Goal: Information Seeking & Learning: Learn about a topic

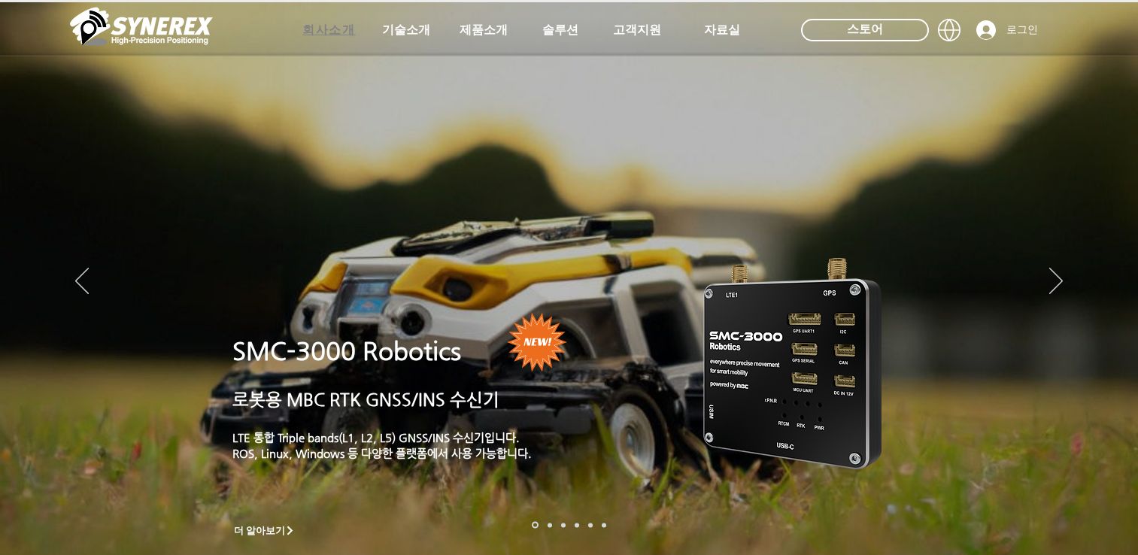
drag, startPoint x: 0, startPoint y: 0, endPoint x: 328, endPoint y: 31, distance: 329.5
click at [328, 31] on span "회사소개" at bounding box center [328, 31] width 53 height 16
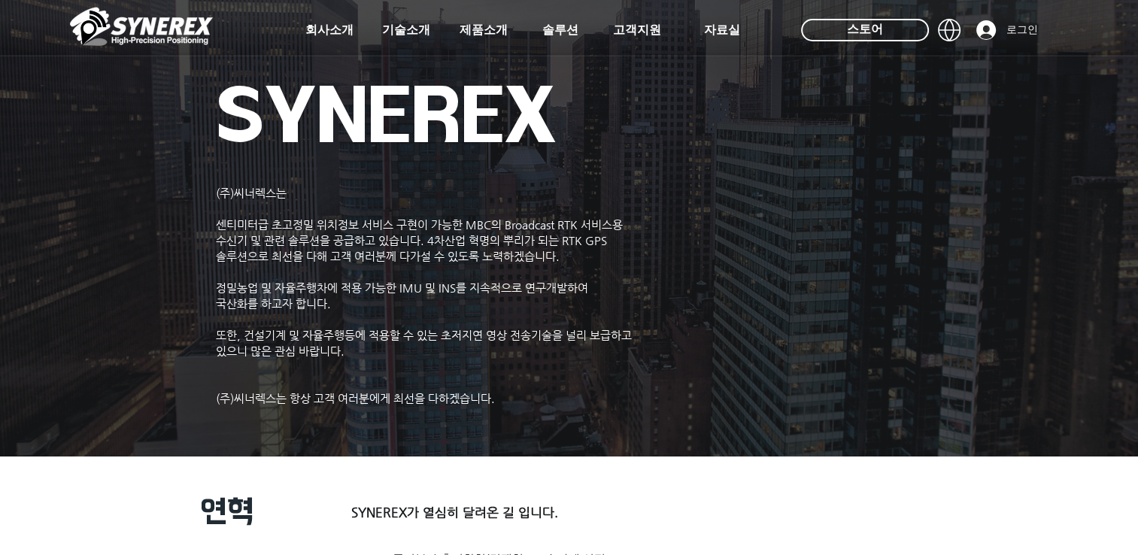
click at [951, 34] on icon "#comp-kymdmxnt svg [data-color="1"] {fill: #FFFFFF;}" at bounding box center [949, 30] width 23 height 23
click at [948, 69] on g at bounding box center [949, 73] width 23 height 11
click at [955, 71] on icon at bounding box center [950, 71] width 20 height 1
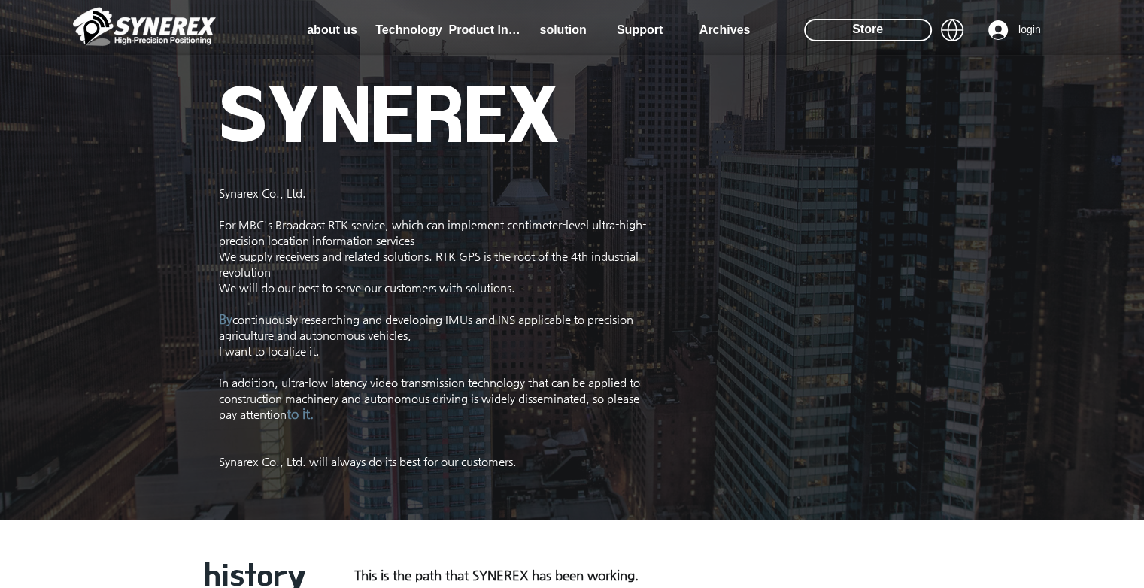
scroll to position [2, 0]
click at [1035, 1] on div at bounding box center [572, 28] width 1144 height 56
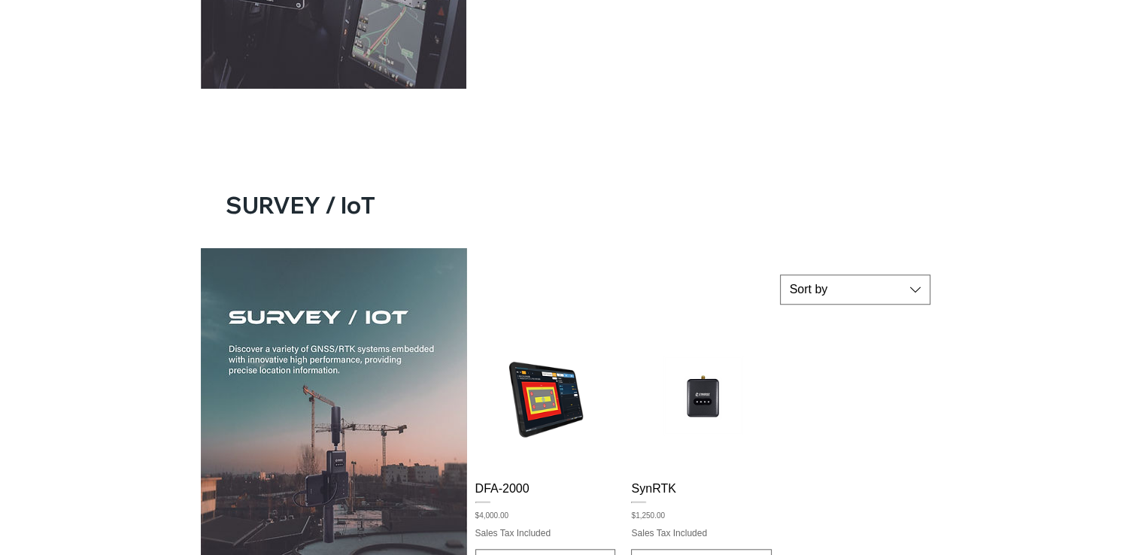
scroll to position [1317, 0]
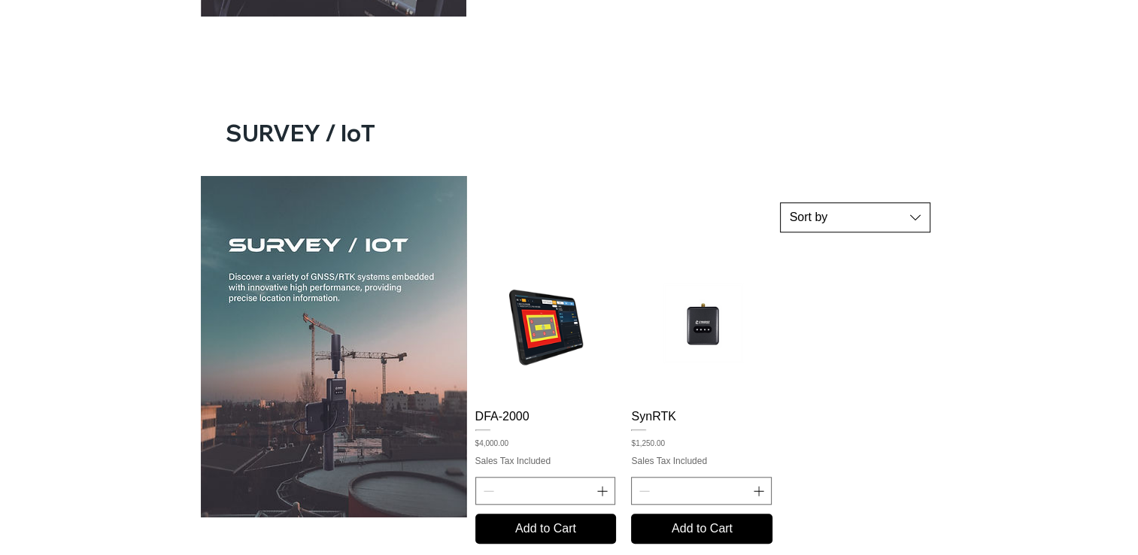
click at [834, 212] on span "Sort by" at bounding box center [847, 217] width 114 height 17
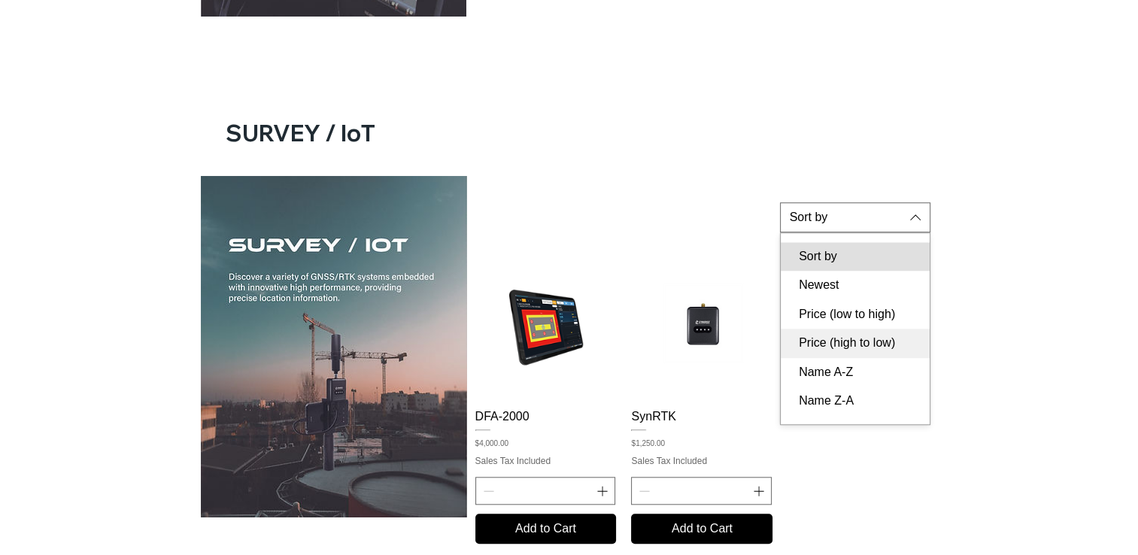
click at [858, 345] on span "Price (high to low)" at bounding box center [855, 343] width 131 height 17
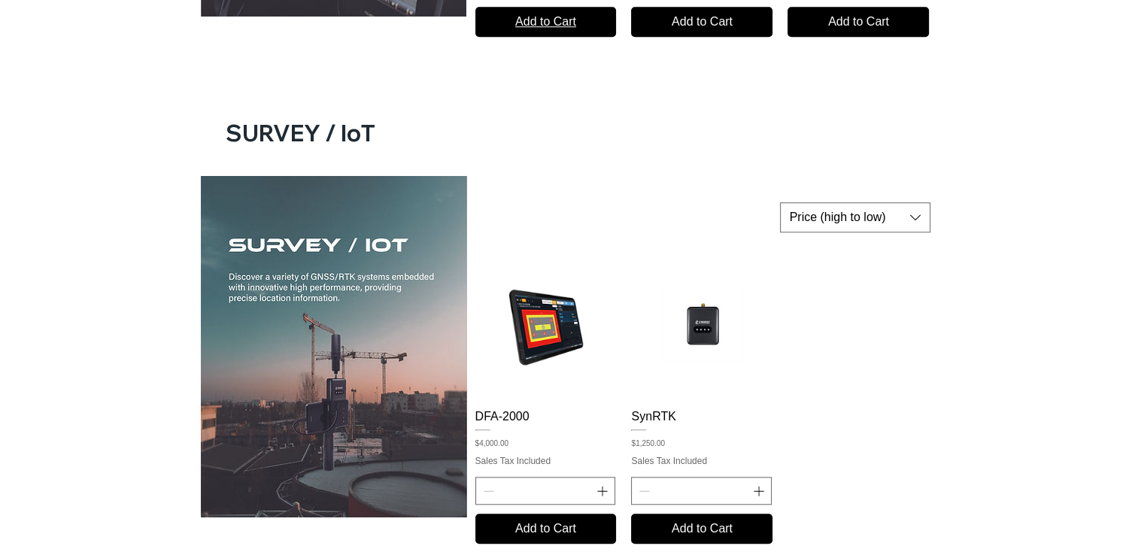
click at [543, 24] on span "Add to Cart" at bounding box center [546, 22] width 119 height 18
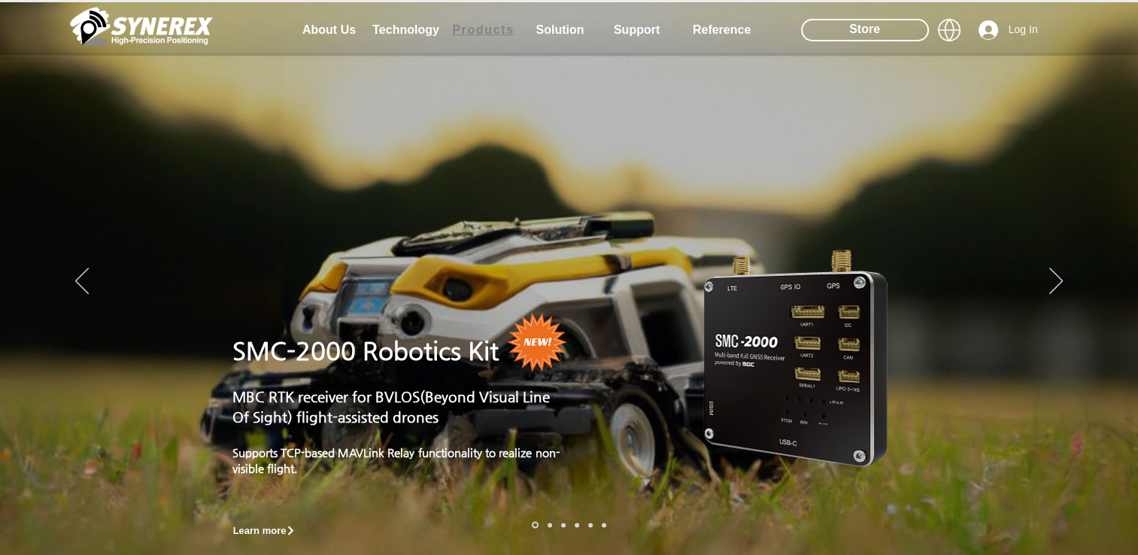
click at [494, 37] on span "Products" at bounding box center [483, 30] width 62 height 14
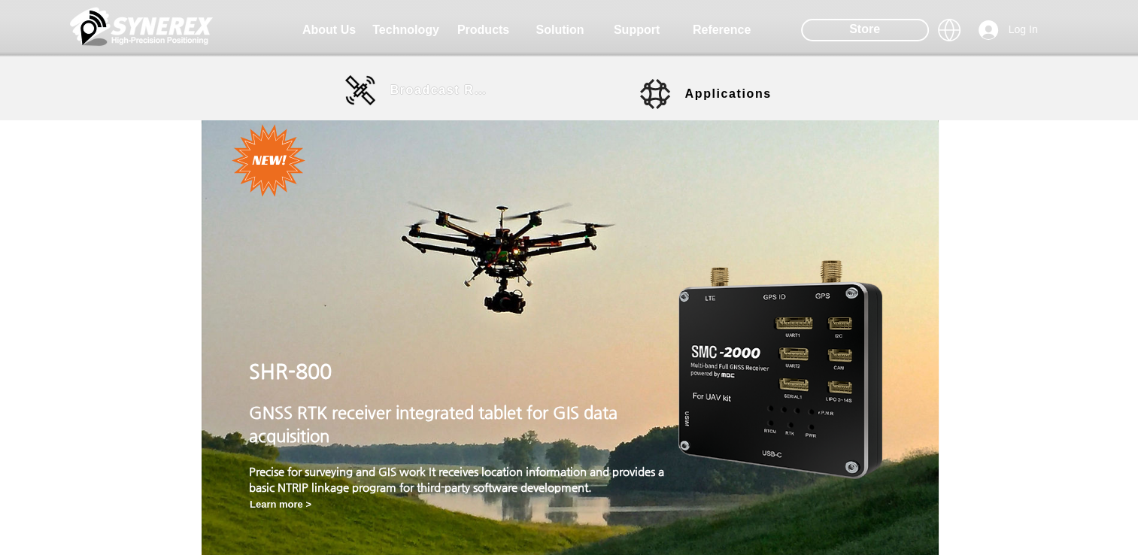
click at [415, 88] on span "Broadcast RTK" at bounding box center [441, 91] width 102 height 14
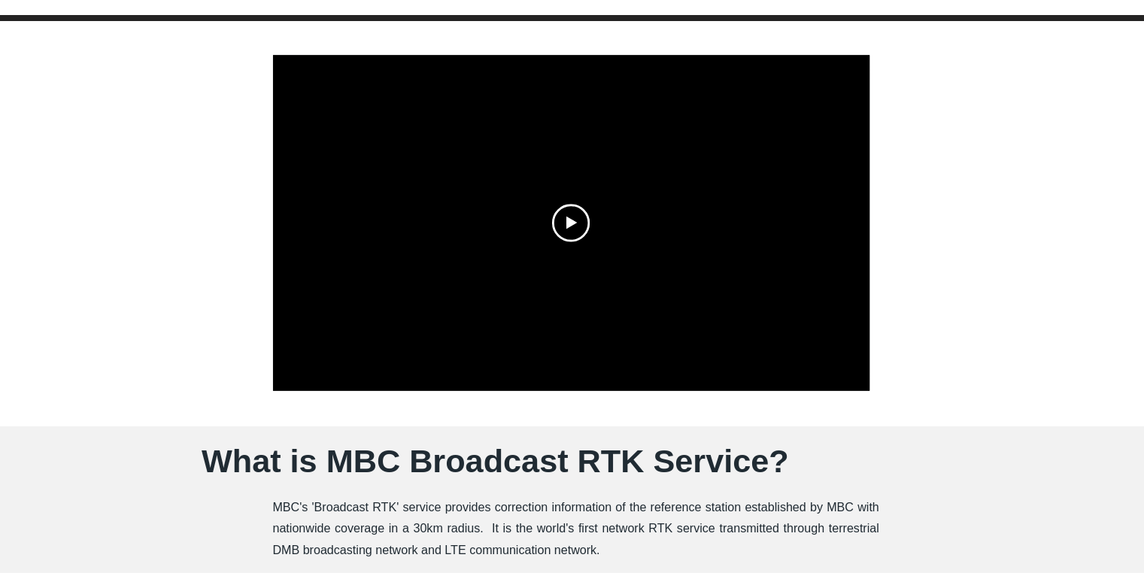
scroll to position [345, 0]
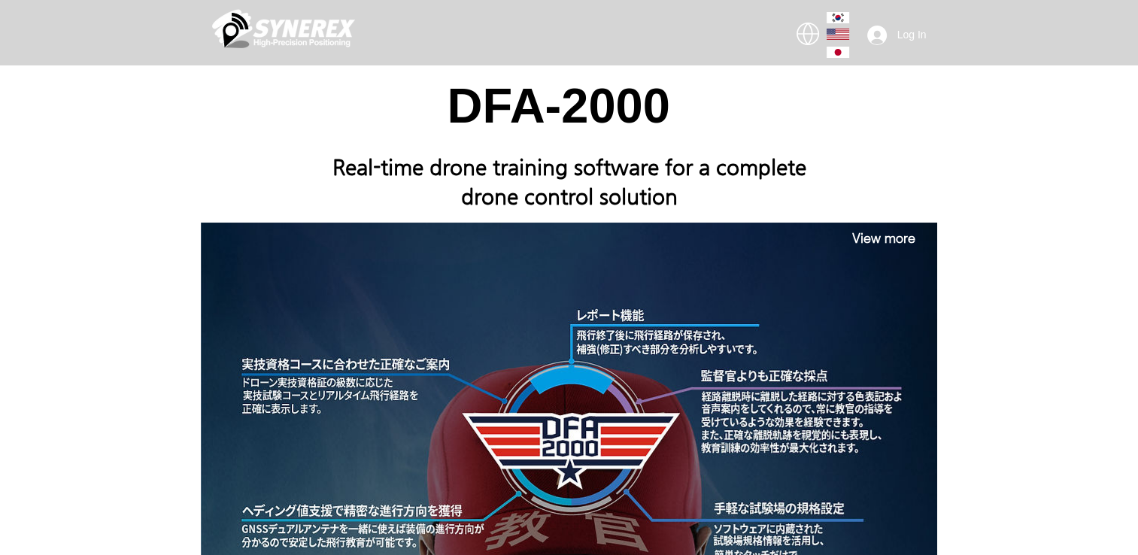
click at [835, 38] on icon "main content" at bounding box center [838, 34] width 23 height 11
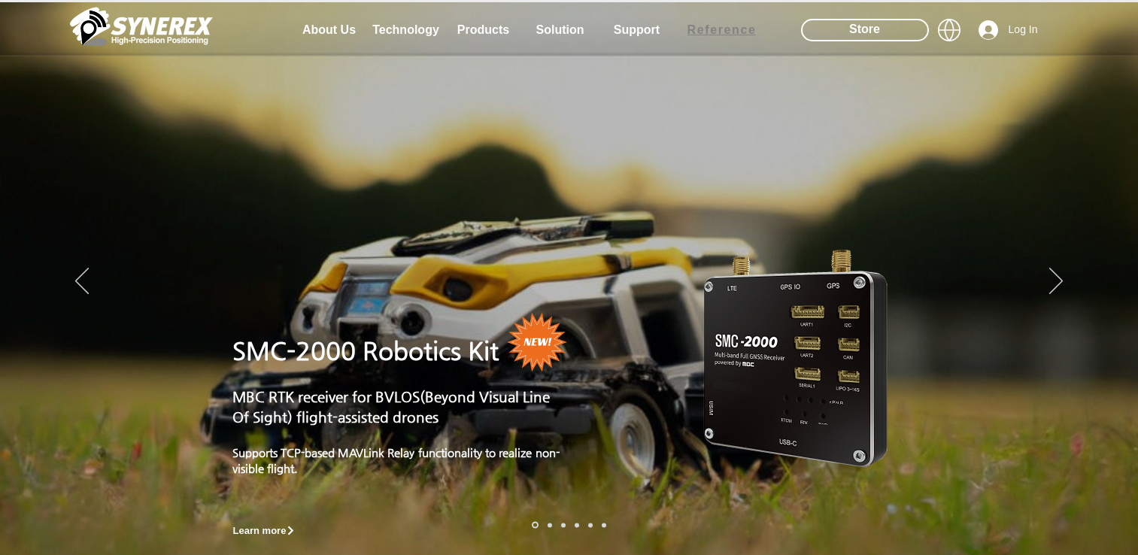
drag, startPoint x: 0, startPoint y: 0, endPoint x: 703, endPoint y: 33, distance: 703.5
click at [703, 34] on span "Reference" at bounding box center [722, 30] width 69 height 14
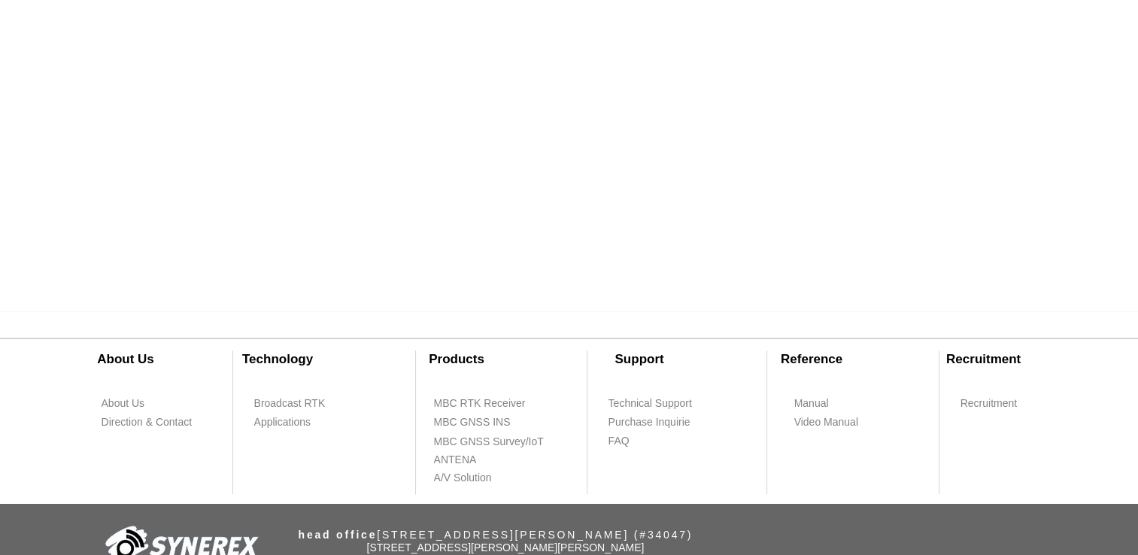
scroll to position [535, 0]
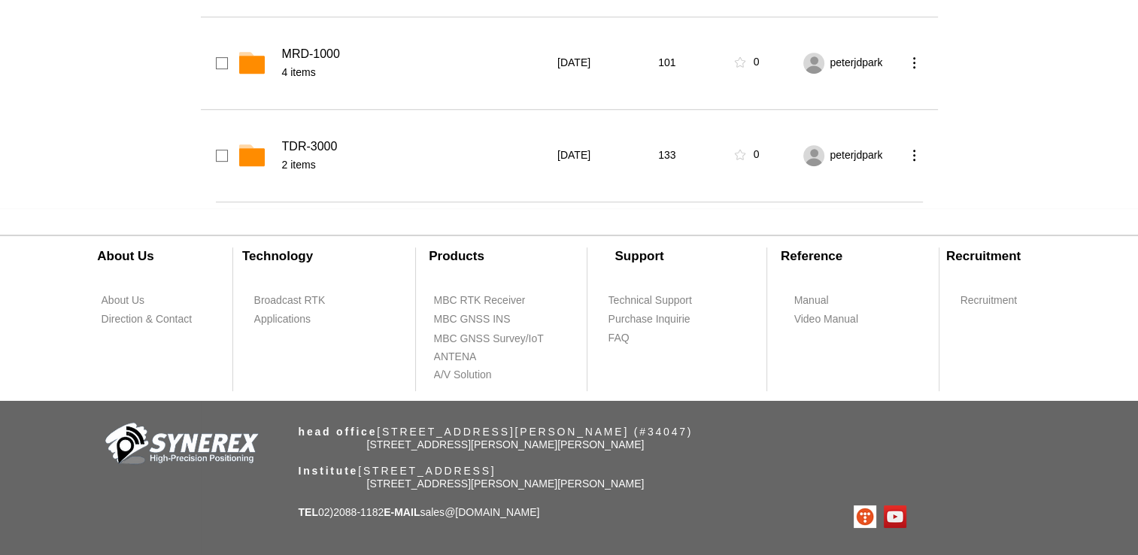
scroll to position [752, 0]
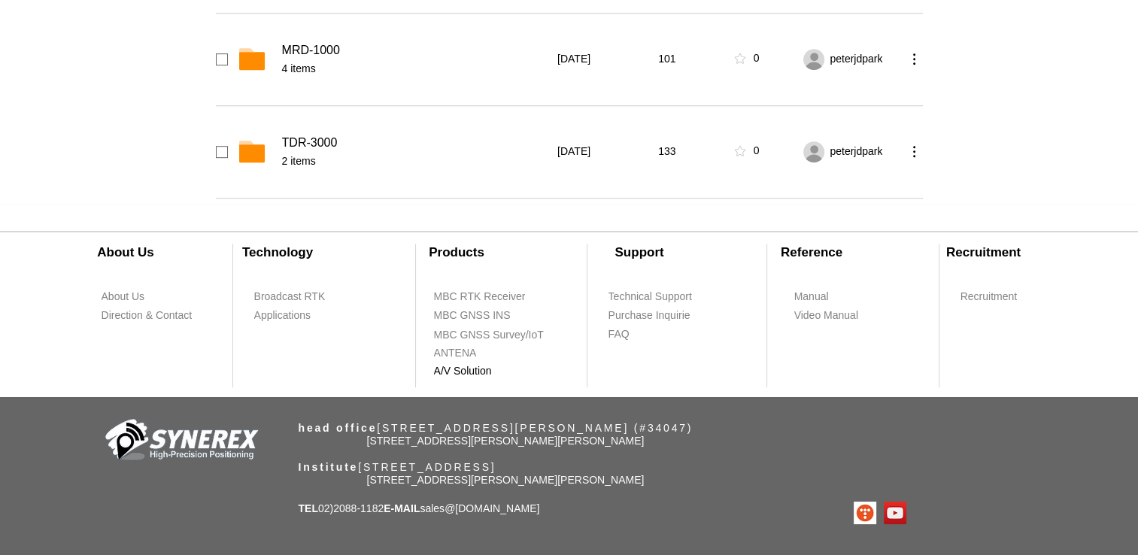
click at [484, 374] on span "A/V Solution" at bounding box center [463, 371] width 58 height 15
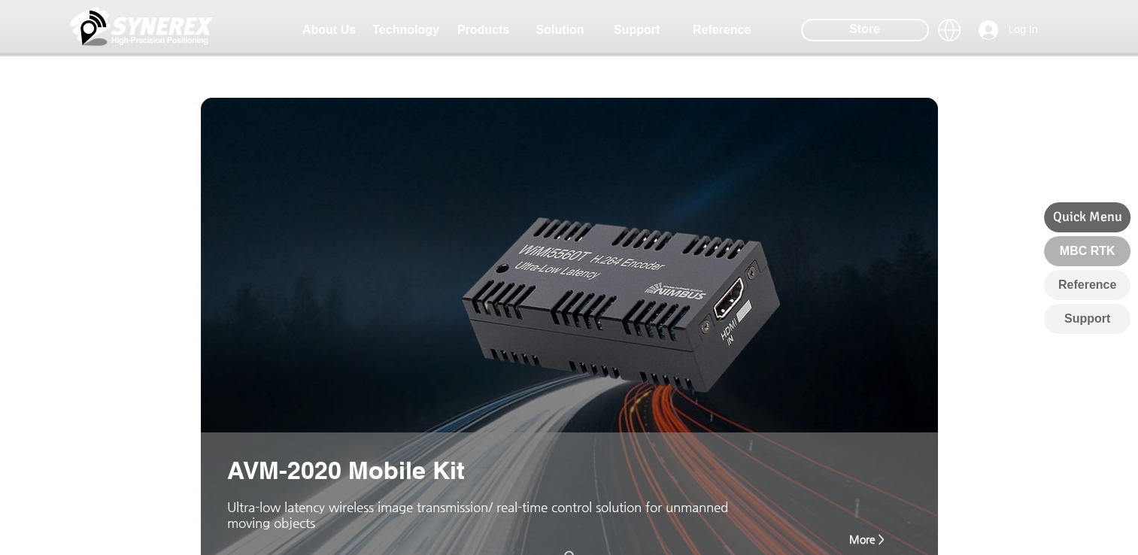
click at [1085, 251] on span "MBC RTK" at bounding box center [1088, 251] width 56 height 17
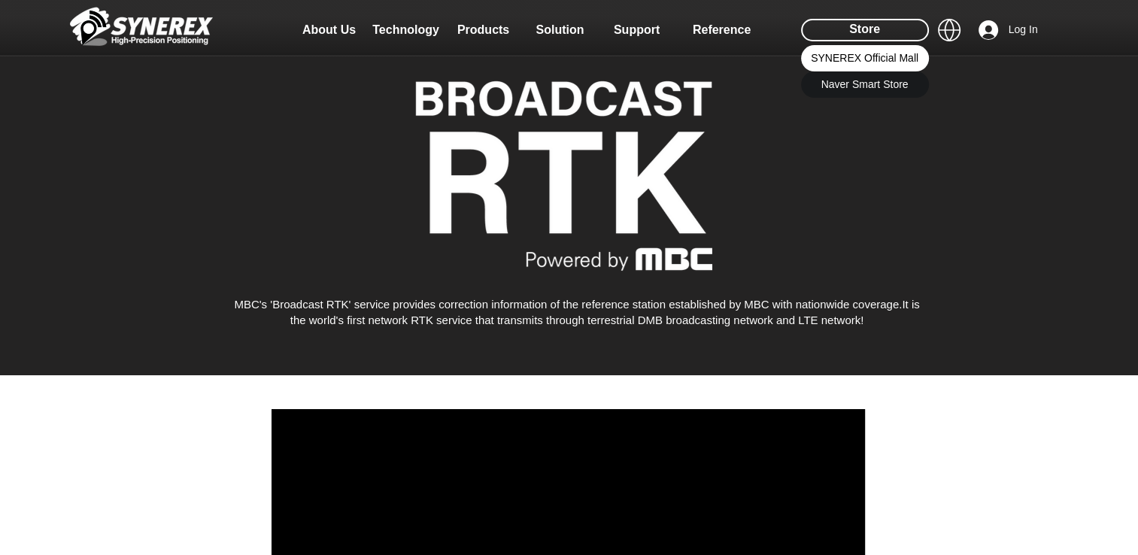
click at [875, 68] on link "SYNEREX Official Mall" at bounding box center [865, 58] width 128 height 26
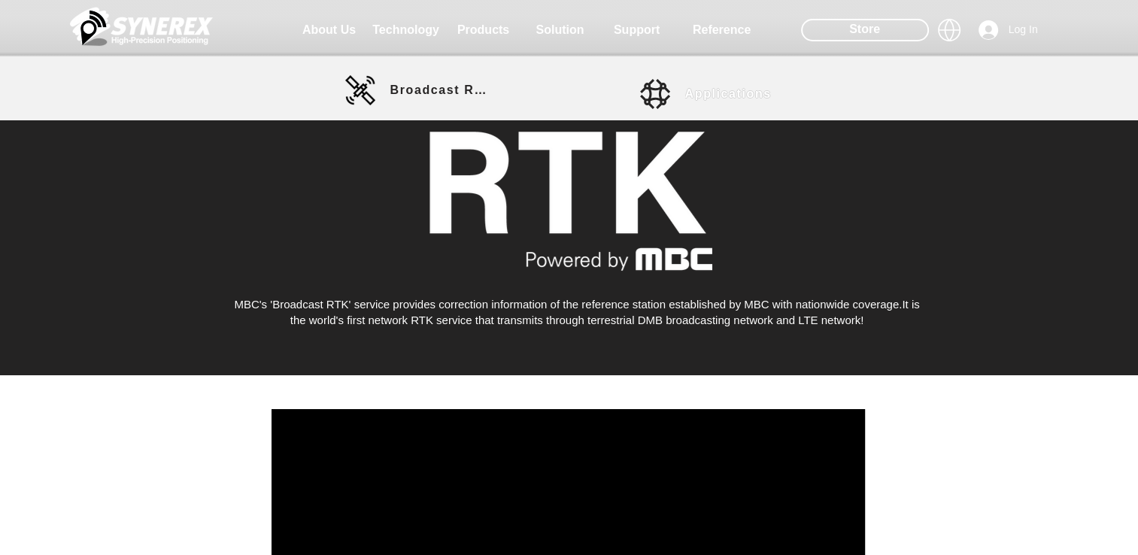
click at [693, 99] on span "Applications" at bounding box center [728, 94] width 87 height 14
click at [680, 92] on link "Applications" at bounding box center [707, 94] width 135 height 30
click at [660, 90] on link "Applications" at bounding box center [707, 94] width 135 height 30
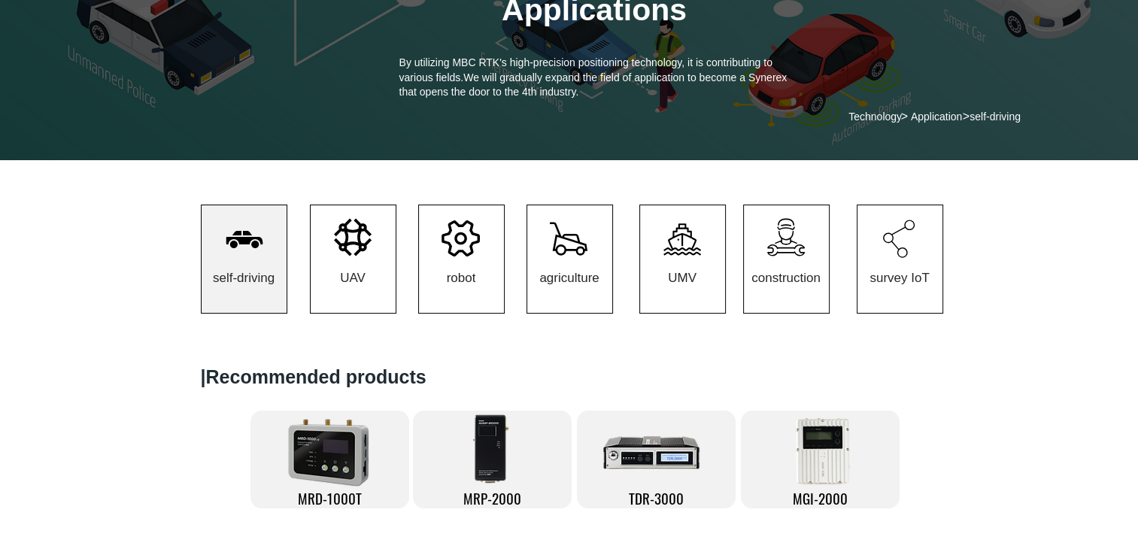
scroll to position [150, 0]
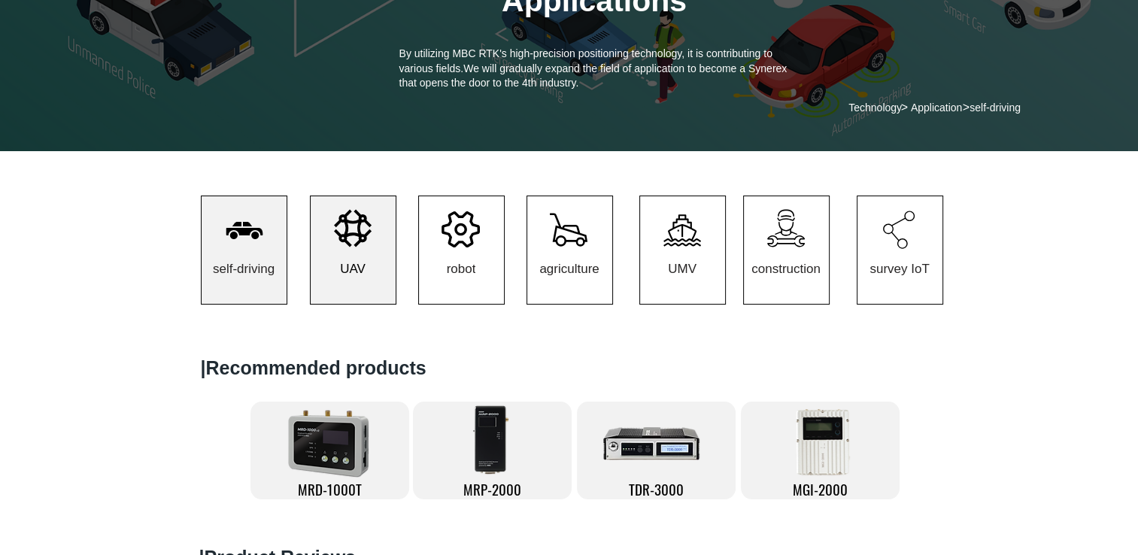
click at [324, 249] on span "UAV" at bounding box center [353, 269] width 85 height 70
click at [351, 247] on icon at bounding box center [353, 228] width 38 height 38
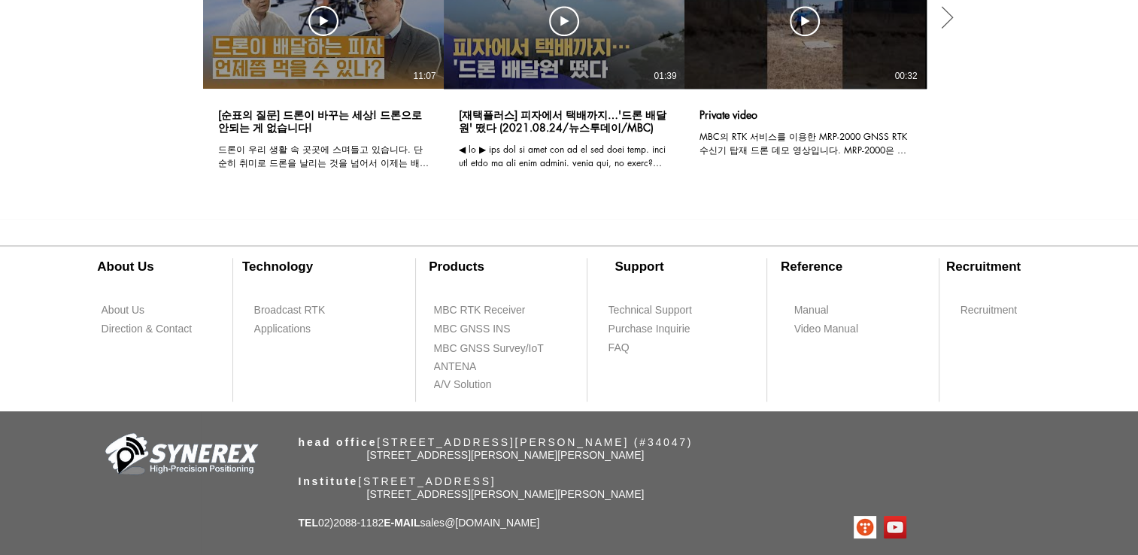
scroll to position [1393, 0]
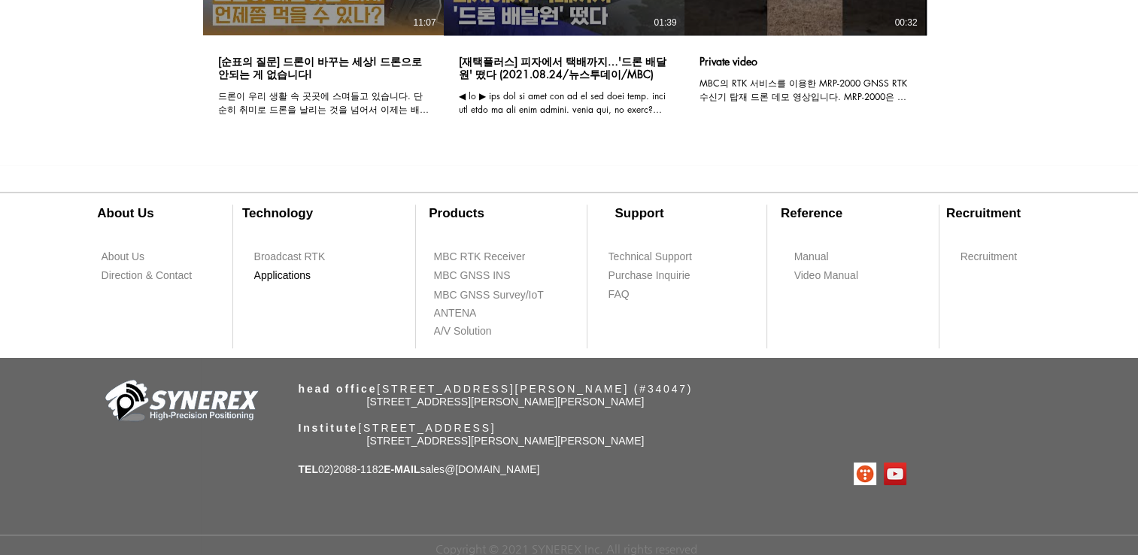
click at [289, 269] on span "Applications" at bounding box center [282, 276] width 57 height 15
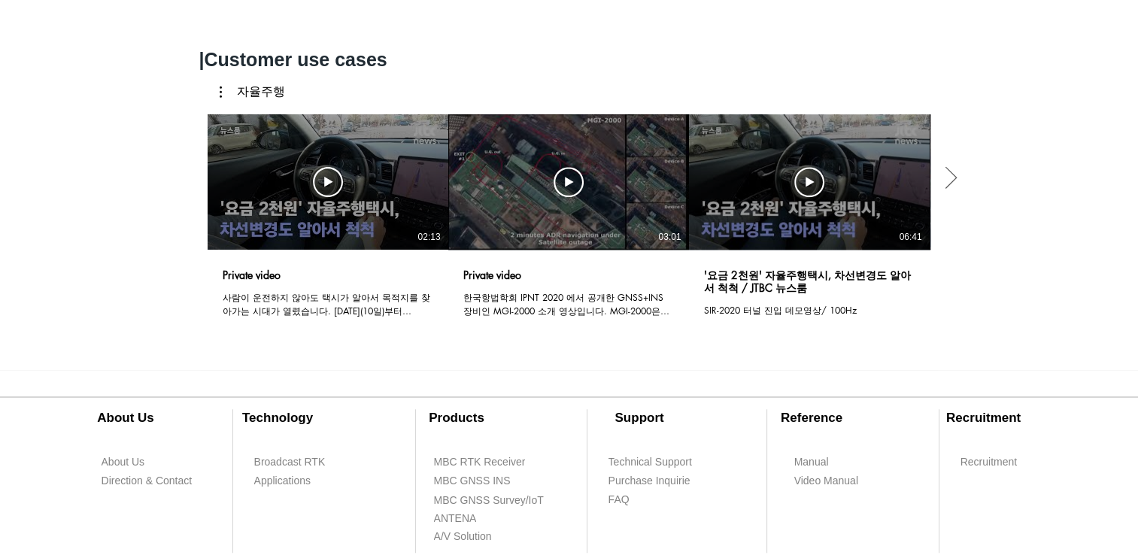
scroll to position [978, 0]
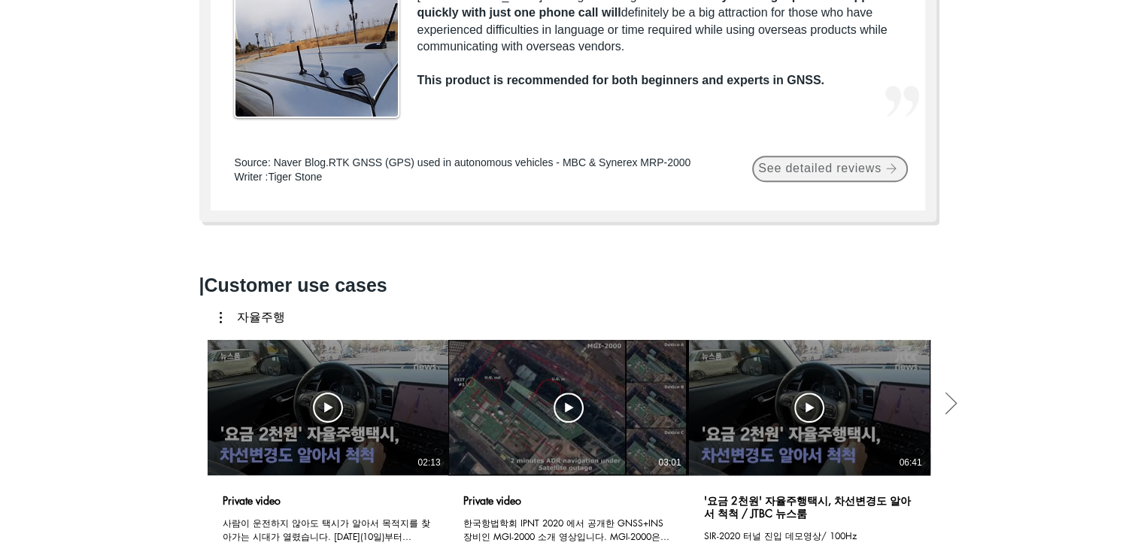
click at [834, 175] on span "See detailed reviews" at bounding box center [819, 169] width 123 height 14
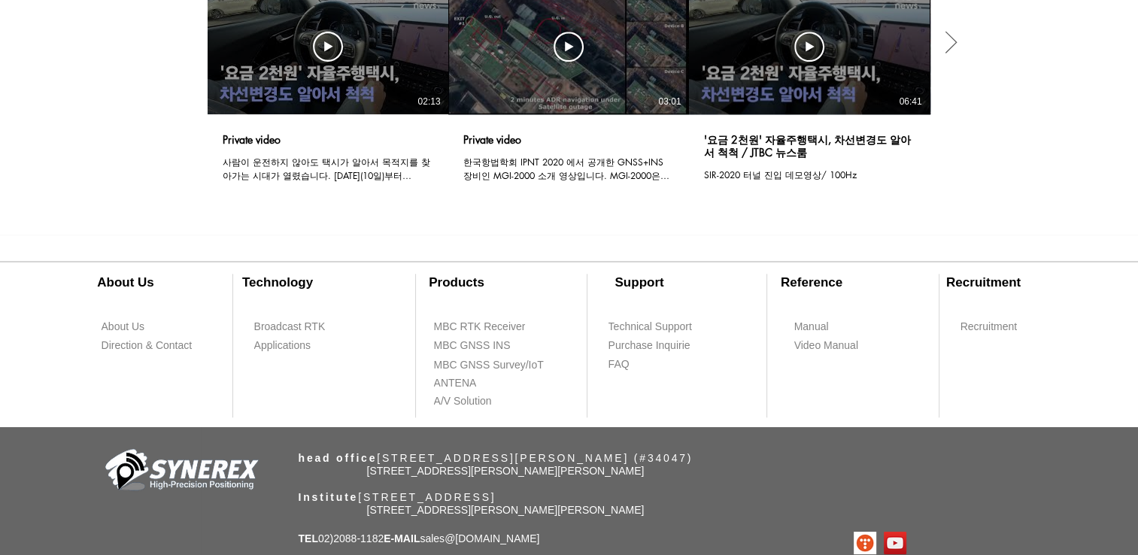
scroll to position [1354, 0]
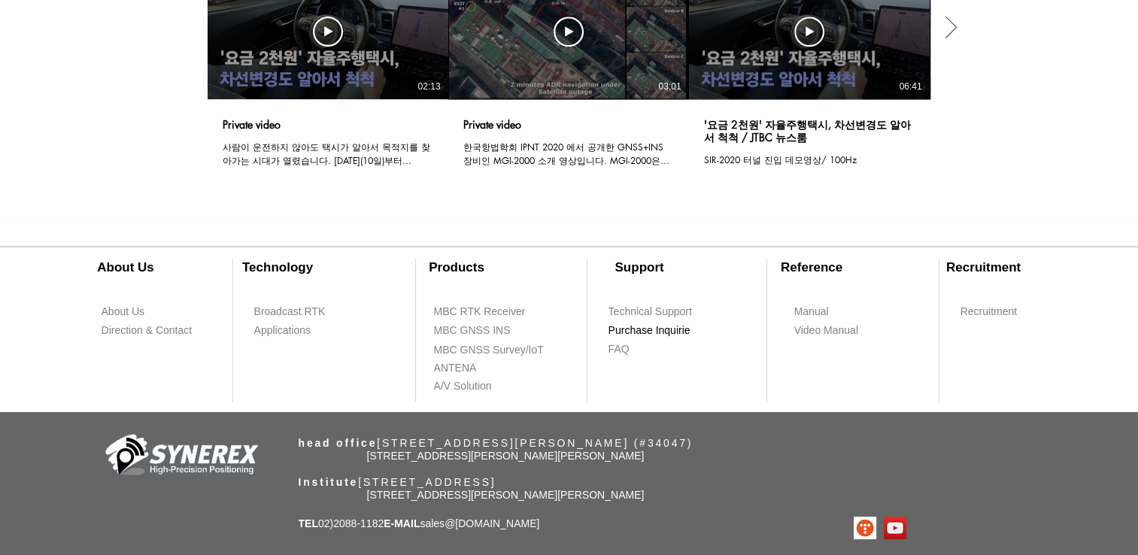
click at [676, 339] on span "Purchase Inquirie" at bounding box center [650, 331] width 82 height 15
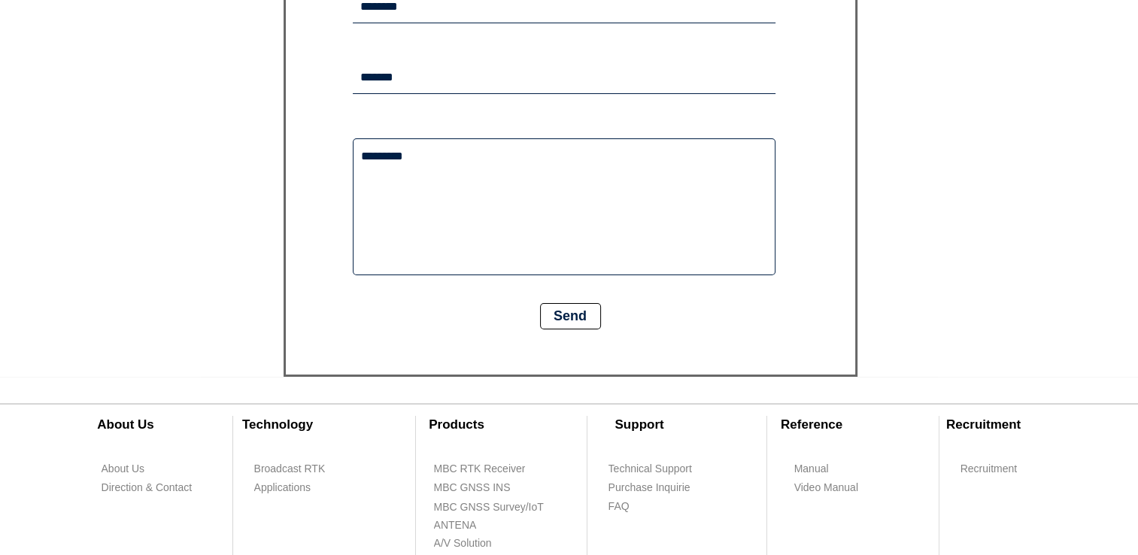
scroll to position [602, 0]
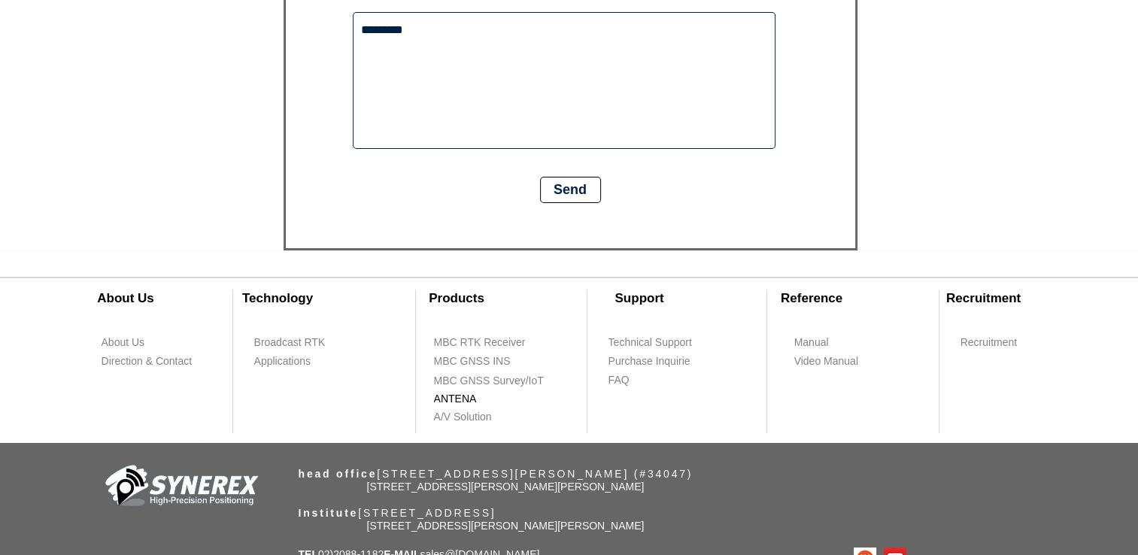
click at [469, 407] on span "ANTENA" at bounding box center [455, 399] width 43 height 15
